Goal: Information Seeking & Learning: Find specific page/section

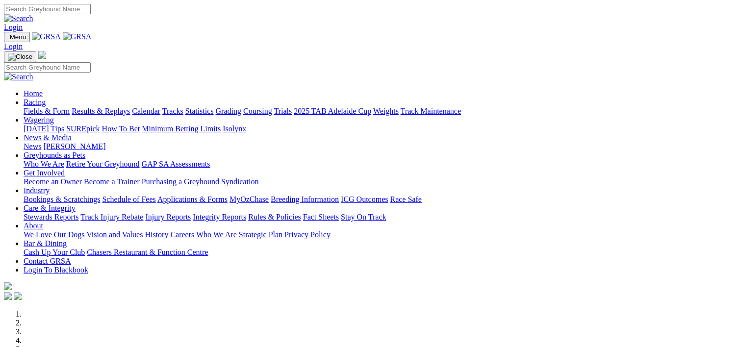
scroll to position [354, 0]
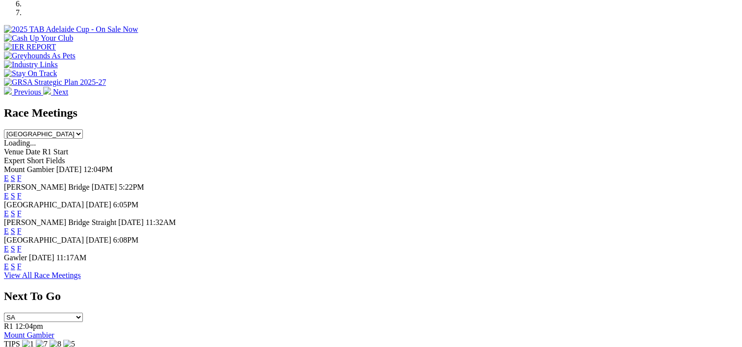
click at [83, 129] on select "South Australia New South Wales Northern Territory Queensland Tasmania Victoria…" at bounding box center [43, 133] width 79 height 9
select select "NSW"
click at [83, 129] on select "South Australia New South Wales Northern Territory Queensland Tasmania Victoria…" at bounding box center [43, 133] width 79 height 9
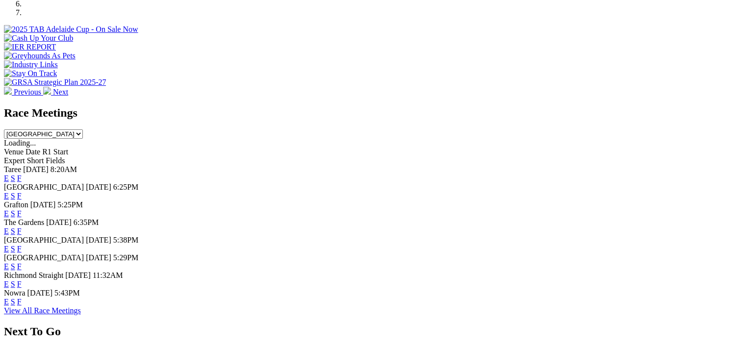
click at [22, 192] on link "F" at bounding box center [19, 196] width 4 height 8
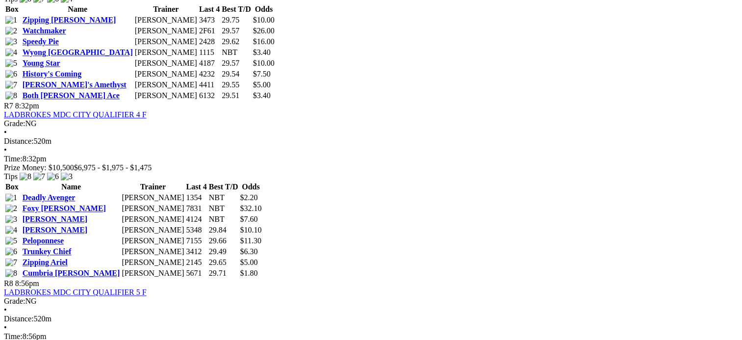
scroll to position [1440, 0]
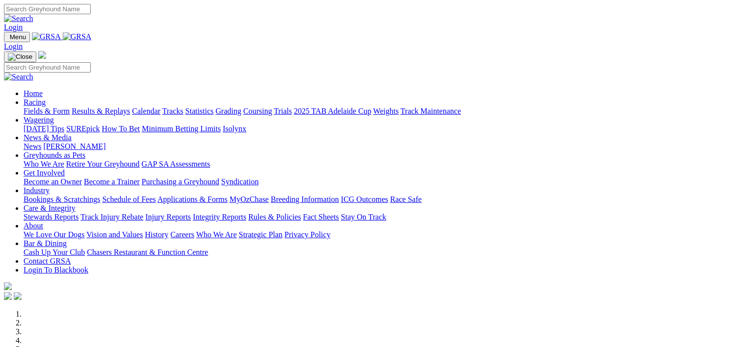
scroll to position [354, 0]
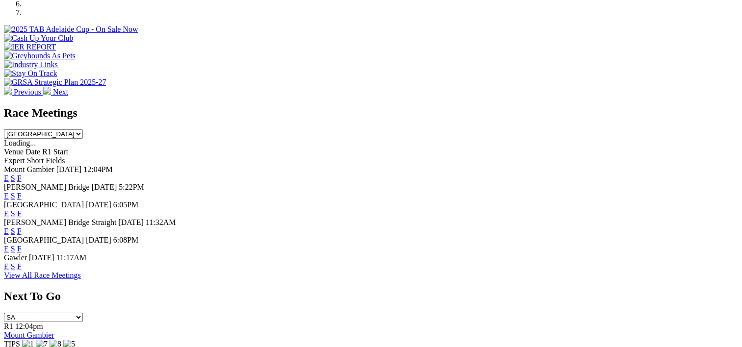
click at [83, 129] on select "South Australia New South Wales Northern Territory Queensland Tasmania Victoria…" at bounding box center [43, 133] width 79 height 9
select select "VIC"
click at [83, 129] on select "South Australia New South Wales Northern Territory Queensland Tasmania Victoria…" at bounding box center [43, 133] width 79 height 9
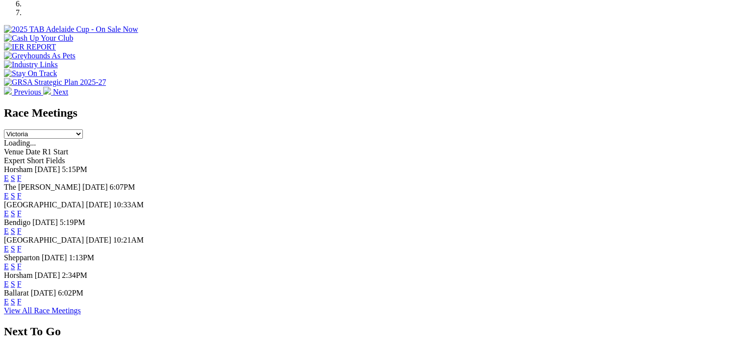
click at [22, 192] on link "F" at bounding box center [19, 196] width 4 height 8
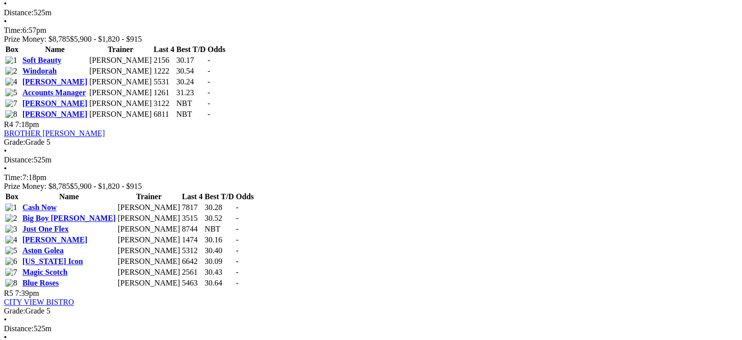
scroll to position [843, 0]
